Goal: Task Accomplishment & Management: Use online tool/utility

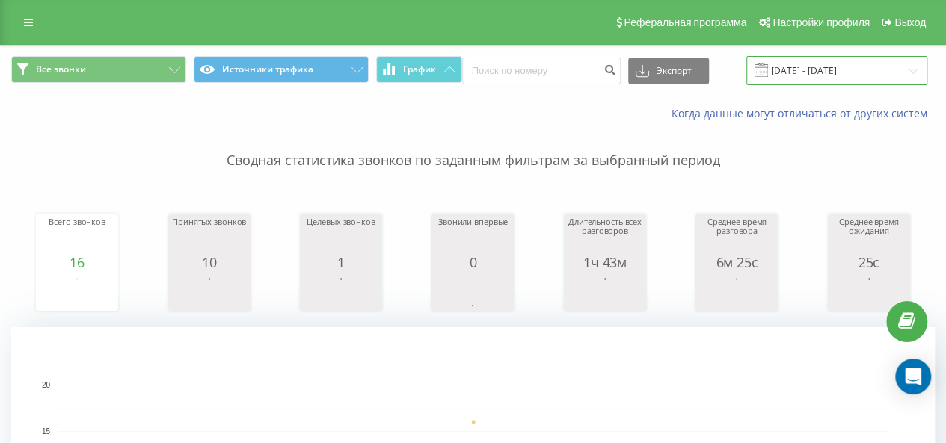
click at [860, 75] on input "[DATE] - [DATE]" at bounding box center [836, 70] width 181 height 29
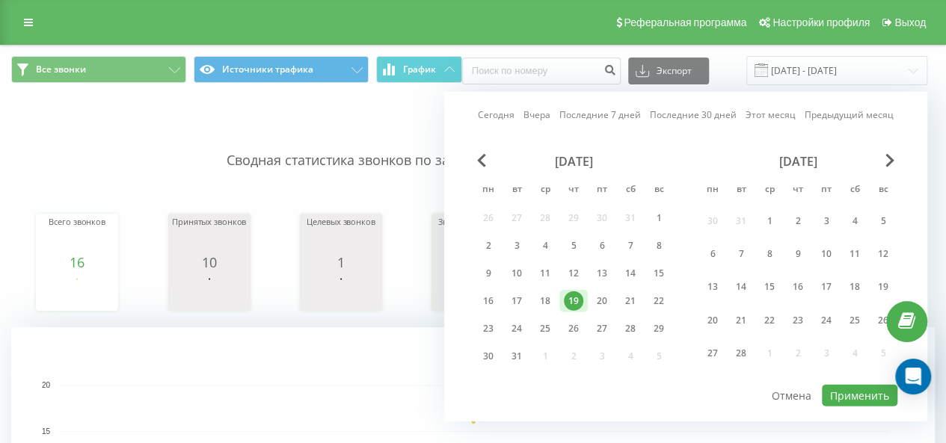
click at [899, 158] on div "[DATE] [DATE] Последние 7 дней Последние 30 дней Этот месяц Предыдущий месяц [D…" at bounding box center [685, 257] width 483 height 330
click at [888, 156] on span "Next Month" at bounding box center [889, 160] width 9 height 13
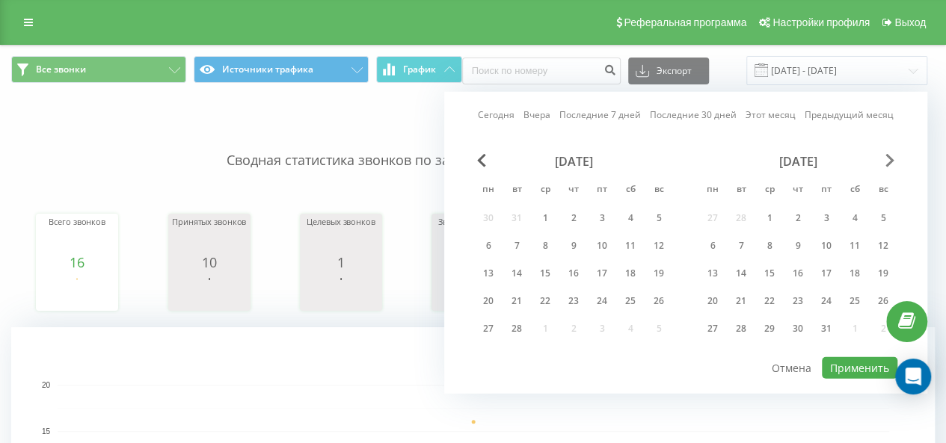
click at [888, 156] on span "Next Month" at bounding box center [889, 160] width 9 height 13
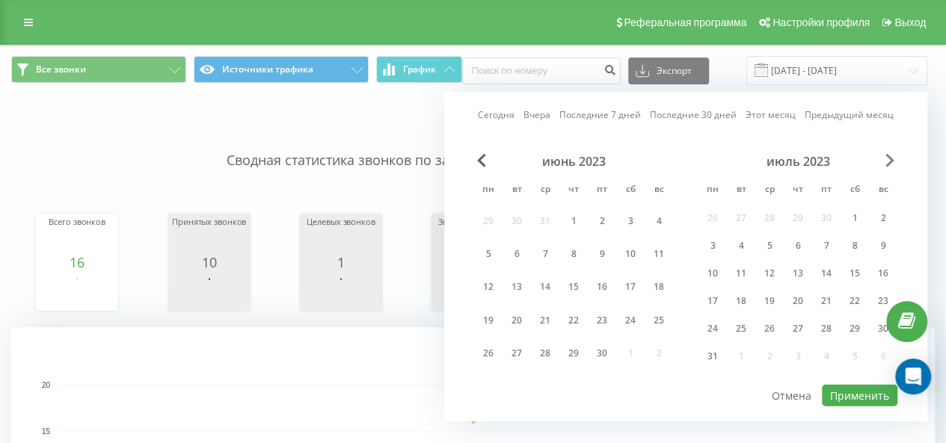
click at [888, 156] on span "Next Month" at bounding box center [889, 160] width 9 height 13
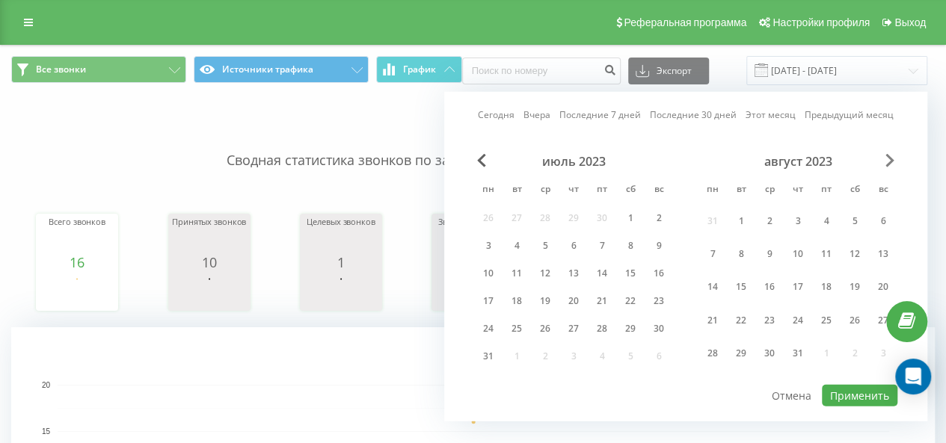
click at [888, 156] on span "Next Month" at bounding box center [889, 160] width 9 height 13
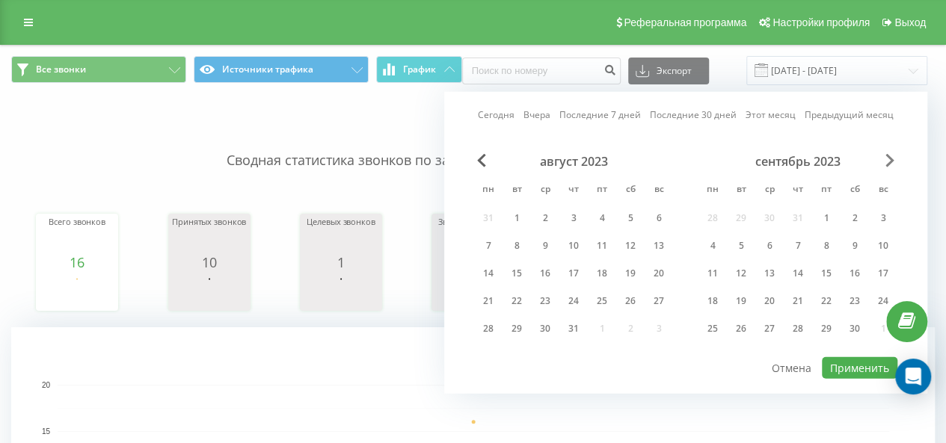
click at [888, 156] on span "Next Month" at bounding box center [889, 160] width 9 height 13
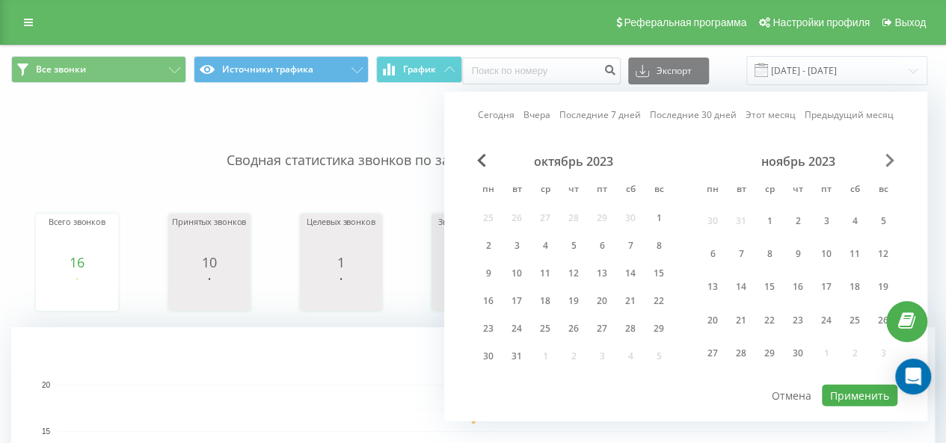
click at [888, 156] on span "Next Month" at bounding box center [889, 160] width 9 height 13
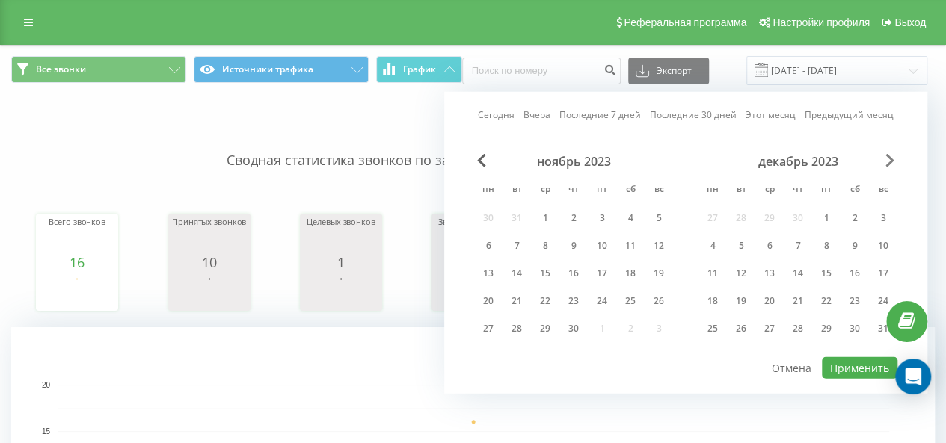
click at [888, 156] on span "Next Month" at bounding box center [889, 160] width 9 height 13
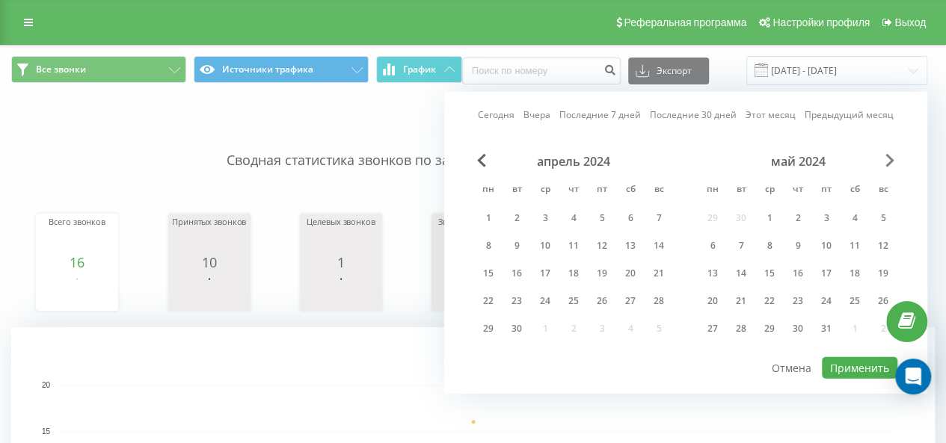
click at [888, 156] on span "Next Month" at bounding box center [889, 160] width 9 height 13
click at [887, 156] on span "Next Month" at bounding box center [889, 160] width 9 height 13
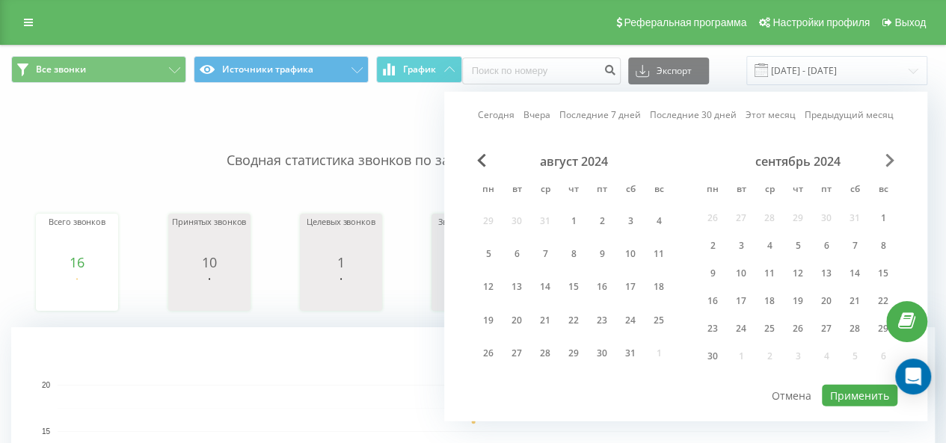
click at [887, 156] on span "Next Month" at bounding box center [889, 160] width 9 height 13
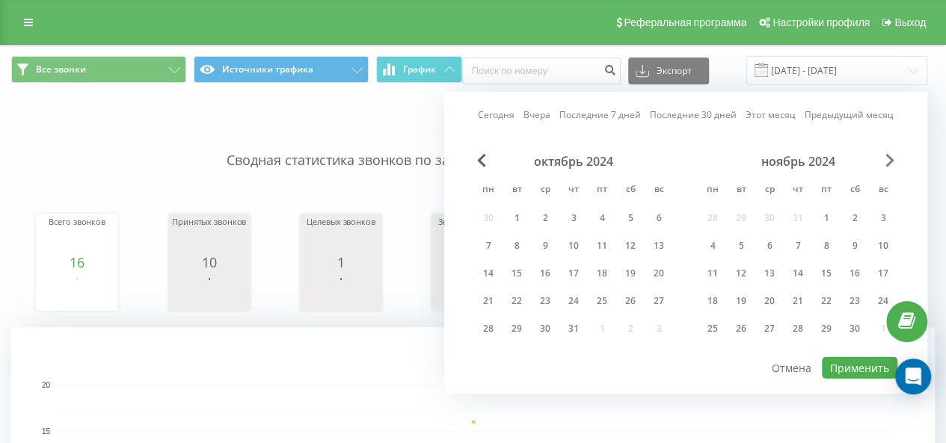
click at [887, 156] on span "Next Month" at bounding box center [889, 160] width 9 height 13
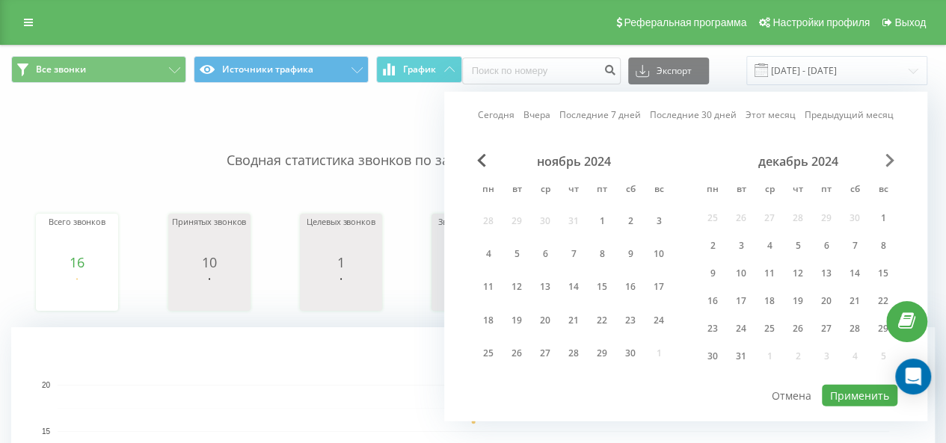
click at [886, 156] on span "Next Month" at bounding box center [889, 160] width 9 height 13
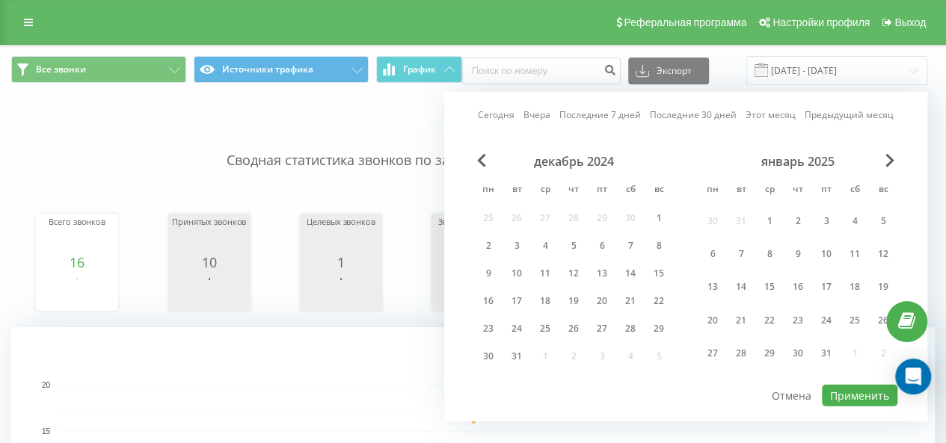
click at [884, 156] on div "январь 2025" at bounding box center [797, 161] width 199 height 15
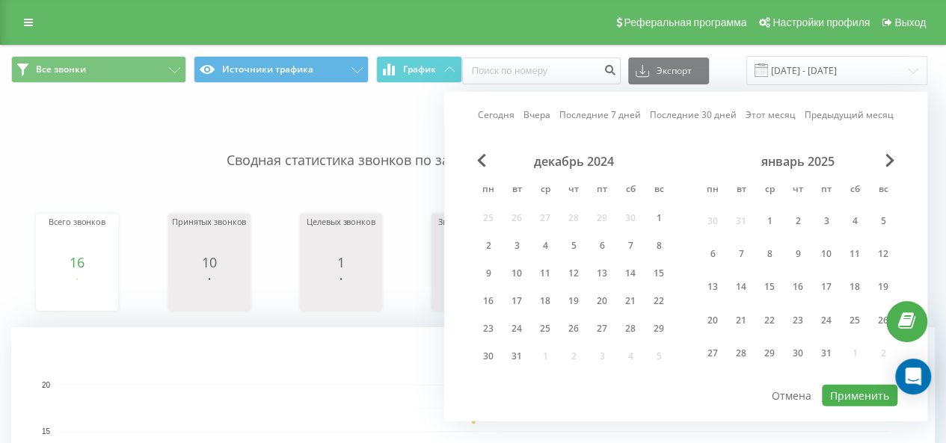
click at [884, 156] on div "январь 2025" at bounding box center [797, 161] width 199 height 15
click at [891, 156] on span "Next Month" at bounding box center [889, 160] width 9 height 13
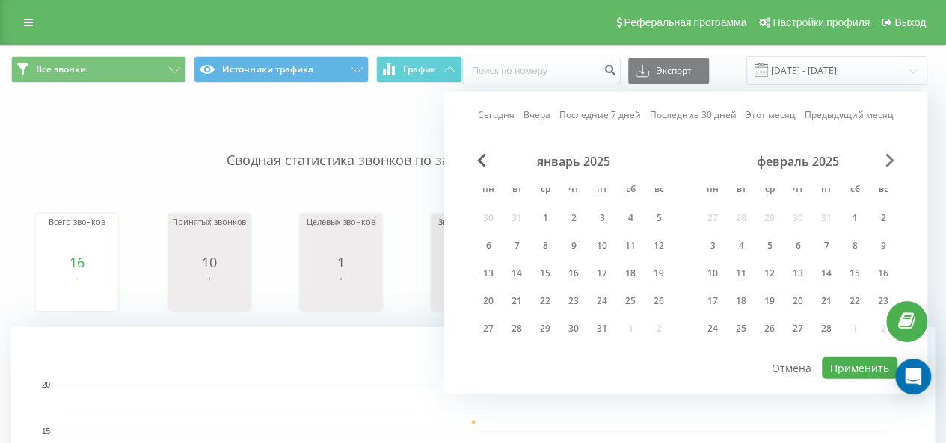
click at [891, 156] on span "Next Month" at bounding box center [889, 160] width 9 height 13
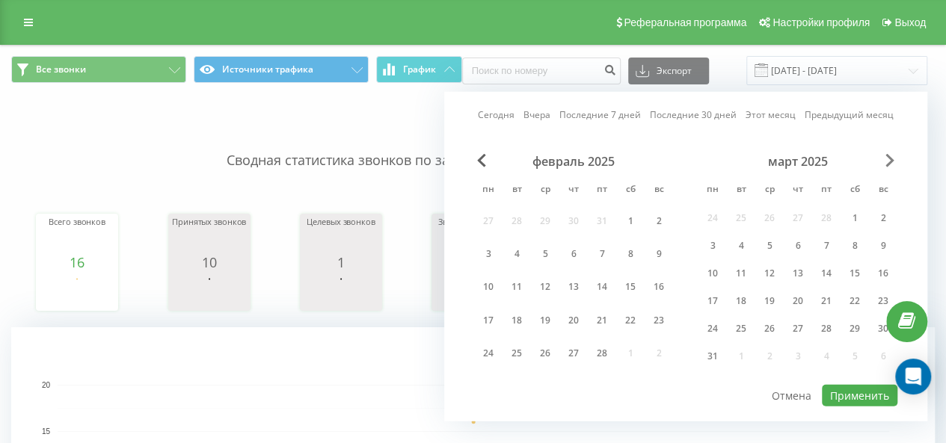
click at [891, 156] on span "Next Month" at bounding box center [889, 160] width 9 height 13
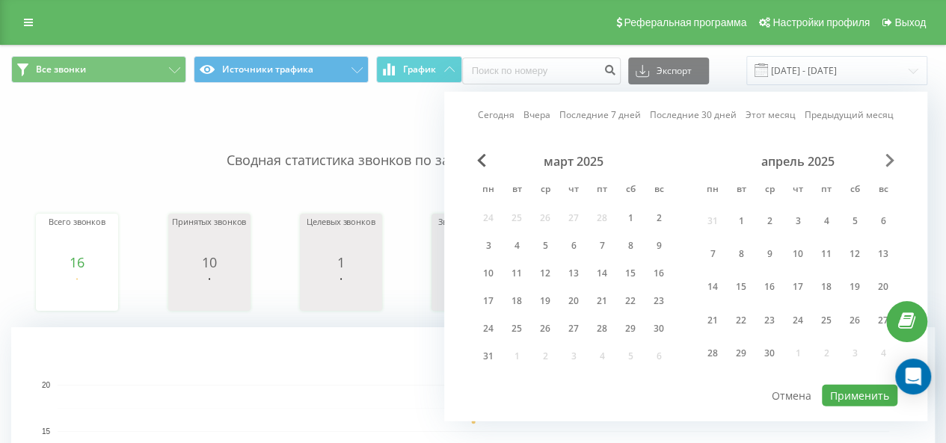
click at [891, 156] on span "Next Month" at bounding box center [889, 160] width 9 height 13
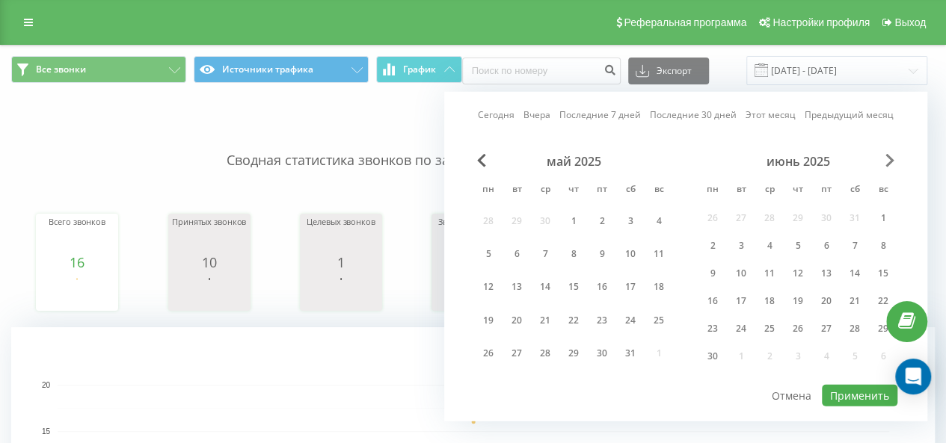
click at [891, 156] on span "Next Month" at bounding box center [889, 160] width 9 height 13
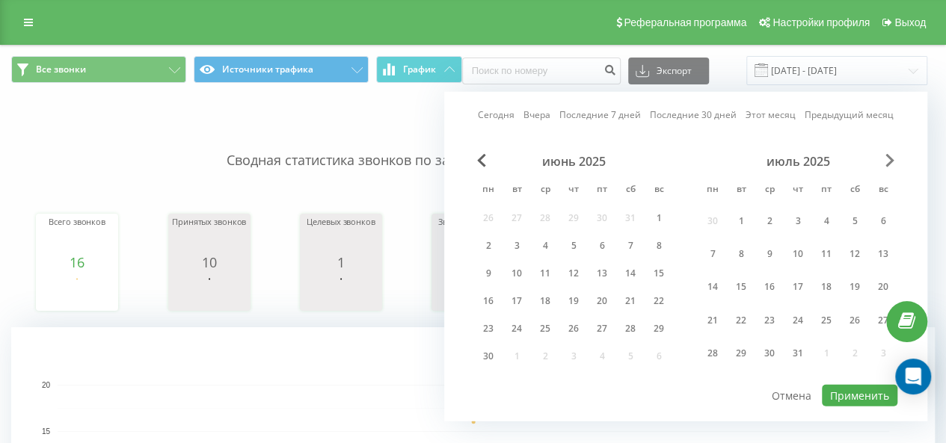
click at [891, 156] on span "Next Month" at bounding box center [889, 160] width 9 height 13
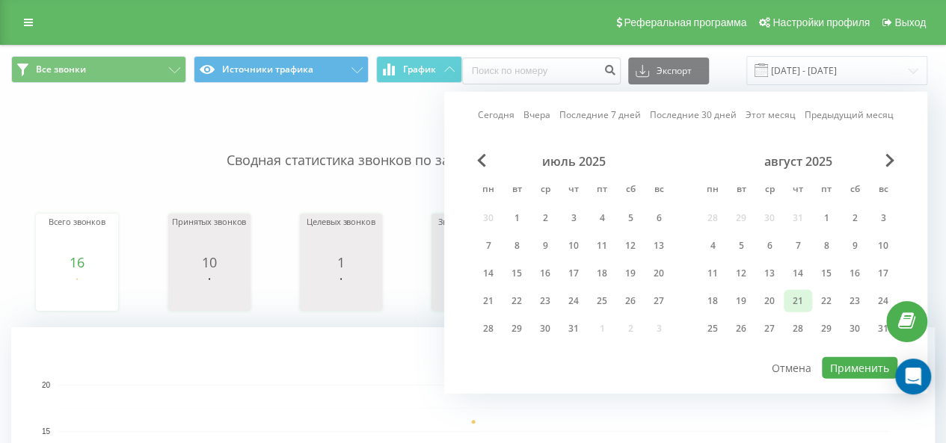
click at [796, 297] on div "21" at bounding box center [797, 301] width 19 height 19
click at [870, 378] on div "Сегодня Вчера Последние 7 дней Последние 30 дней Этот месяц Предыдущий месяц ию…" at bounding box center [685, 243] width 483 height 302
click at [870, 369] on button "Применить" at bounding box center [860, 368] width 76 height 22
type input "[DATE] - [DATE]"
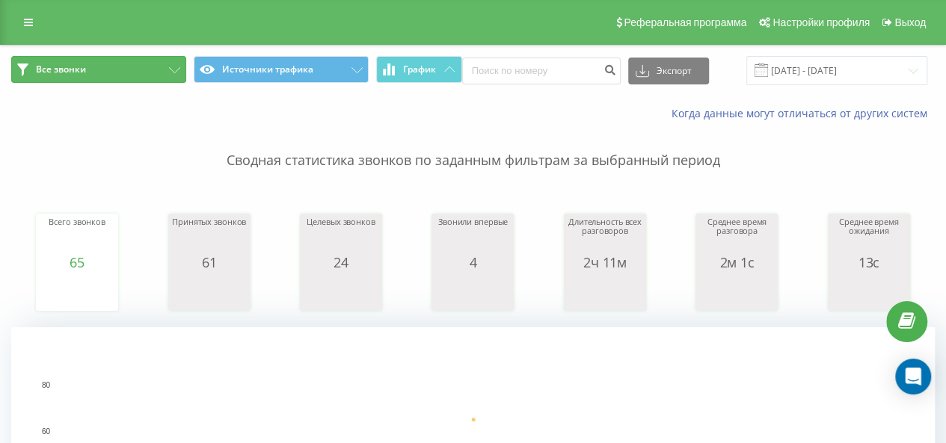
click at [174, 79] on button "Все звонки" at bounding box center [98, 69] width 175 height 27
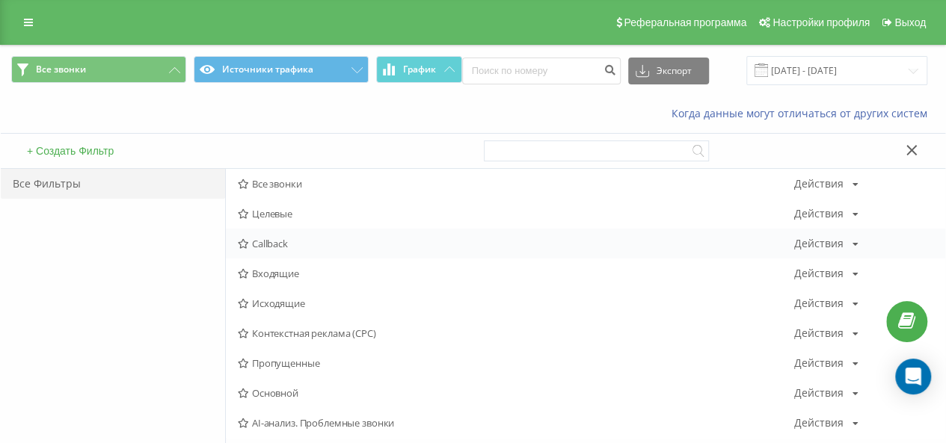
click at [284, 252] on div "Callback Действия Редактировать Копировать Удалить По умолчанию Поделиться" at bounding box center [585, 244] width 719 height 30
drag, startPoint x: 286, startPoint y: 264, endPoint x: 292, endPoint y: 274, distance: 11.7
click at [287, 264] on div "Входящие Действия Редактировать Копировать Удалить По умолчанию Поделиться" at bounding box center [585, 274] width 719 height 30
click at [292, 274] on span "Входящие" at bounding box center [516, 273] width 556 height 10
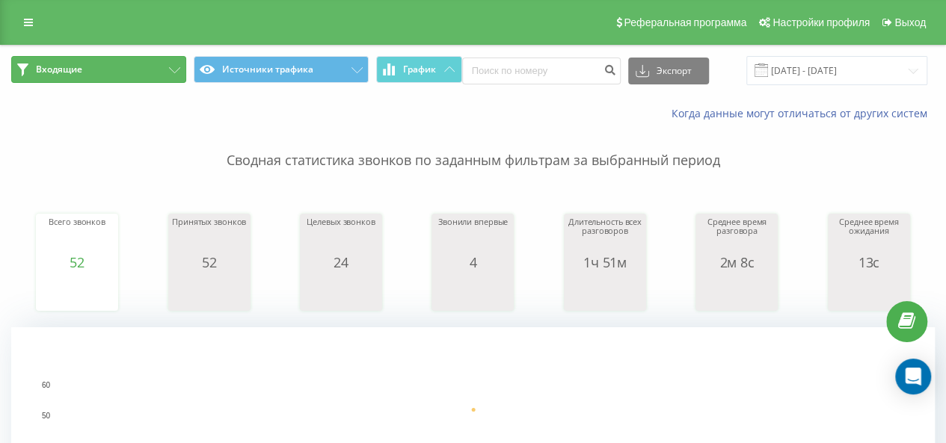
click at [180, 60] on button "Входящие" at bounding box center [98, 69] width 175 height 27
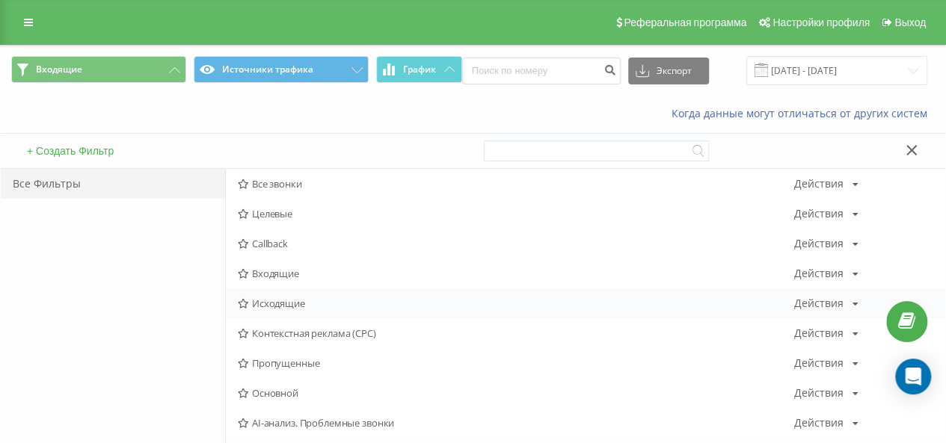
click at [305, 312] on div "Исходящие Действия Редактировать Копировать Удалить По умолчанию Поделиться" at bounding box center [585, 304] width 719 height 30
click at [296, 298] on span "Исходящие" at bounding box center [516, 303] width 556 height 10
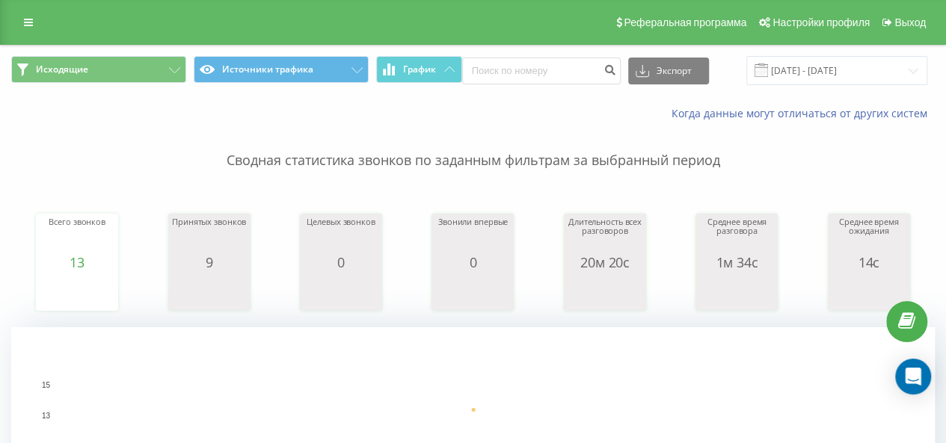
scroll to position [299, 0]
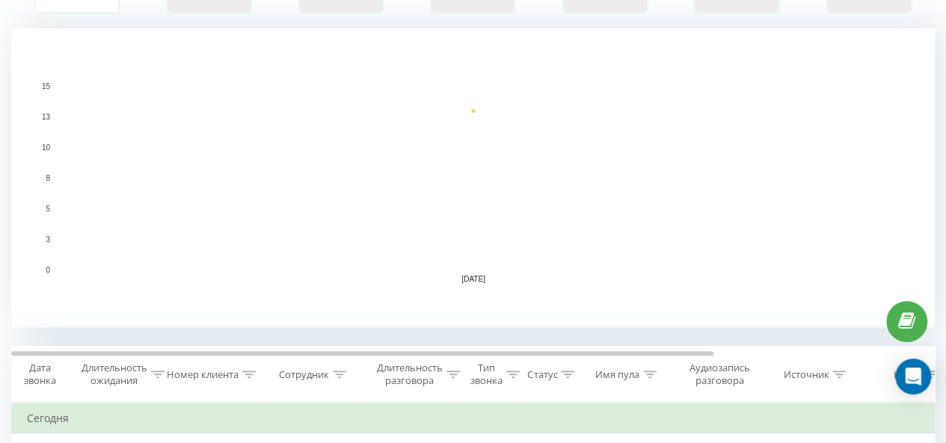
click at [453, 372] on icon at bounding box center [452, 374] width 13 height 7
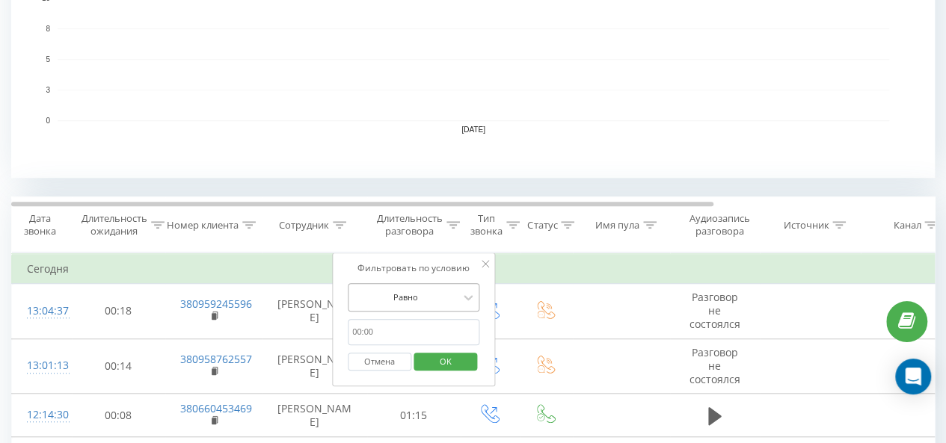
click at [413, 304] on div "Равно" at bounding box center [414, 297] width 132 height 28
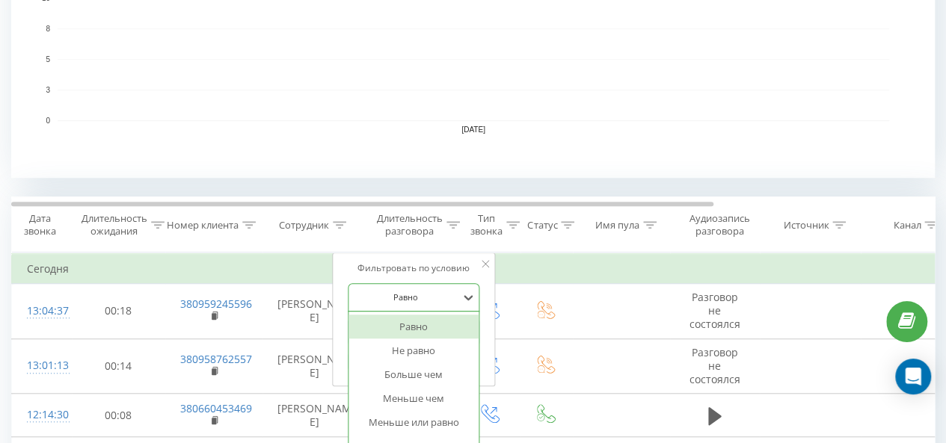
scroll to position [465, 0]
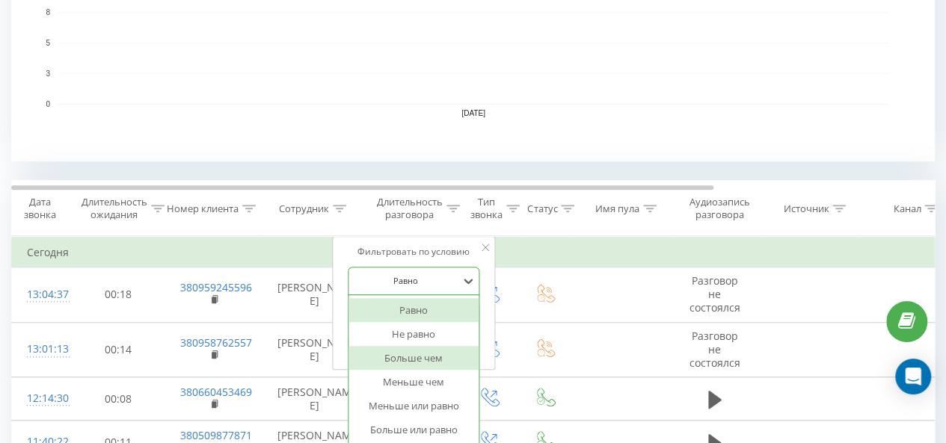
click at [420, 355] on div "Больше чем" at bounding box center [413, 358] width 130 height 24
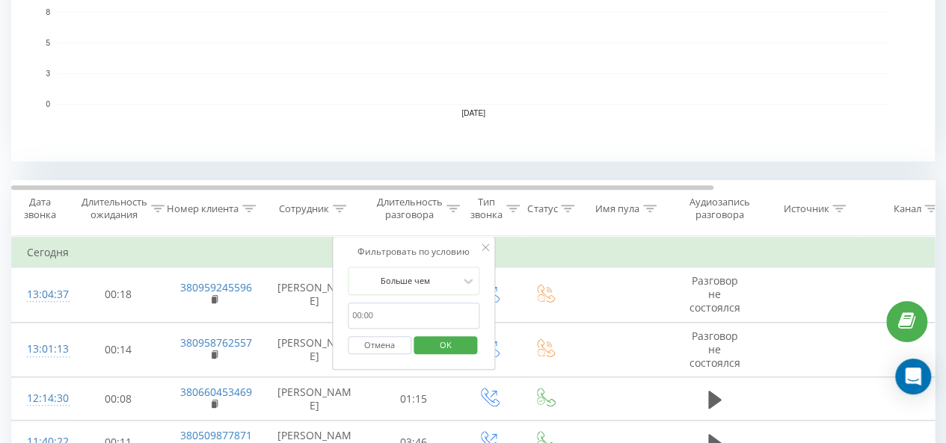
click at [400, 315] on input "text" at bounding box center [414, 316] width 132 height 26
type input "00:20"
click at [446, 341] on span "OK" at bounding box center [446, 344] width 42 height 23
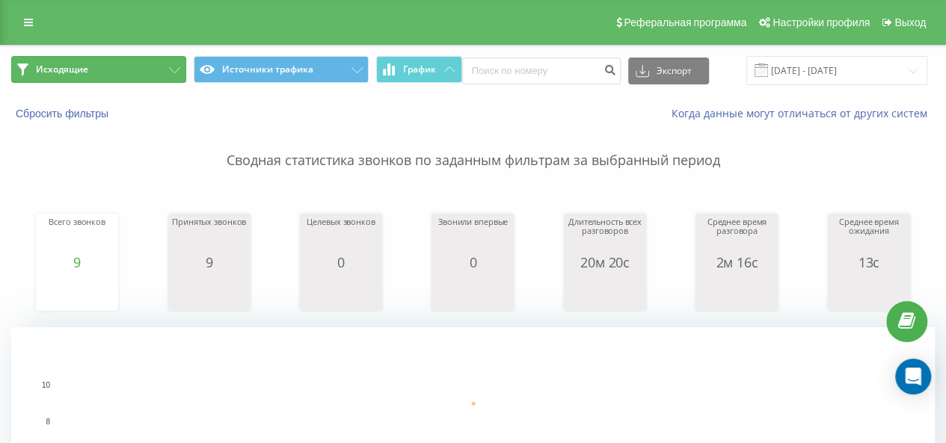
click at [156, 62] on button "Исходящие" at bounding box center [98, 69] width 175 height 27
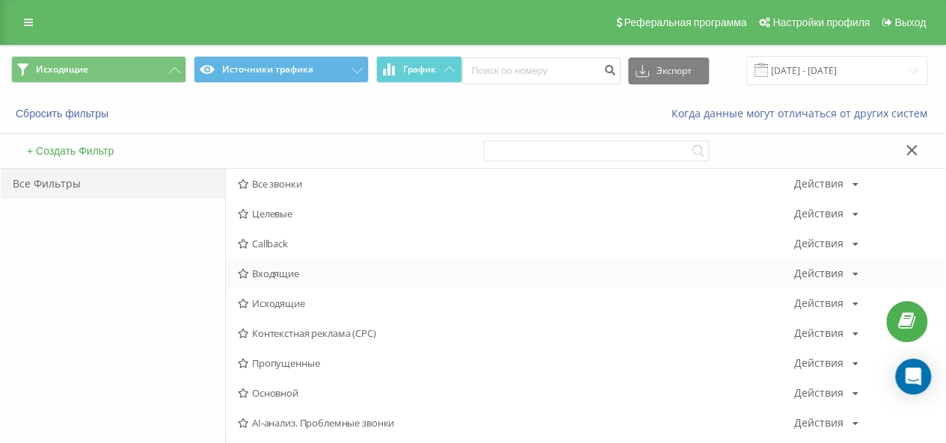
click at [307, 274] on span "Входящие" at bounding box center [516, 273] width 556 height 10
